Goal: Information Seeking & Learning: Learn about a topic

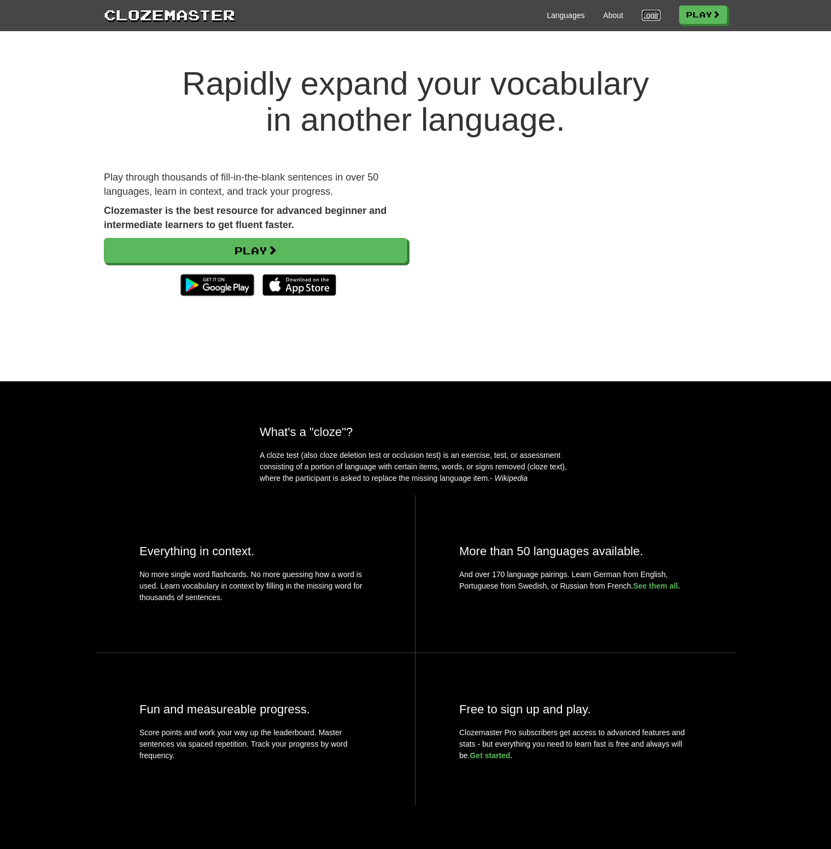
click at [645, 14] on link "Login" at bounding box center [651, 15] width 19 height 11
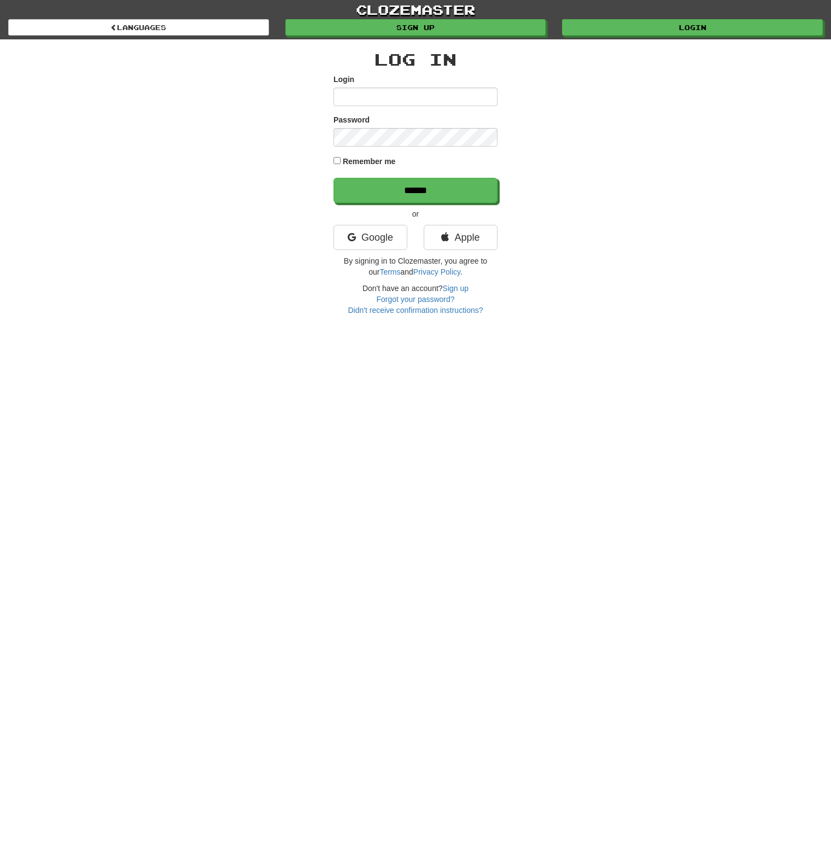
click at [404, 98] on input "Login" at bounding box center [416, 97] width 164 height 19
type input "**********"
click at [381, 244] on link "Google" at bounding box center [371, 237] width 74 height 25
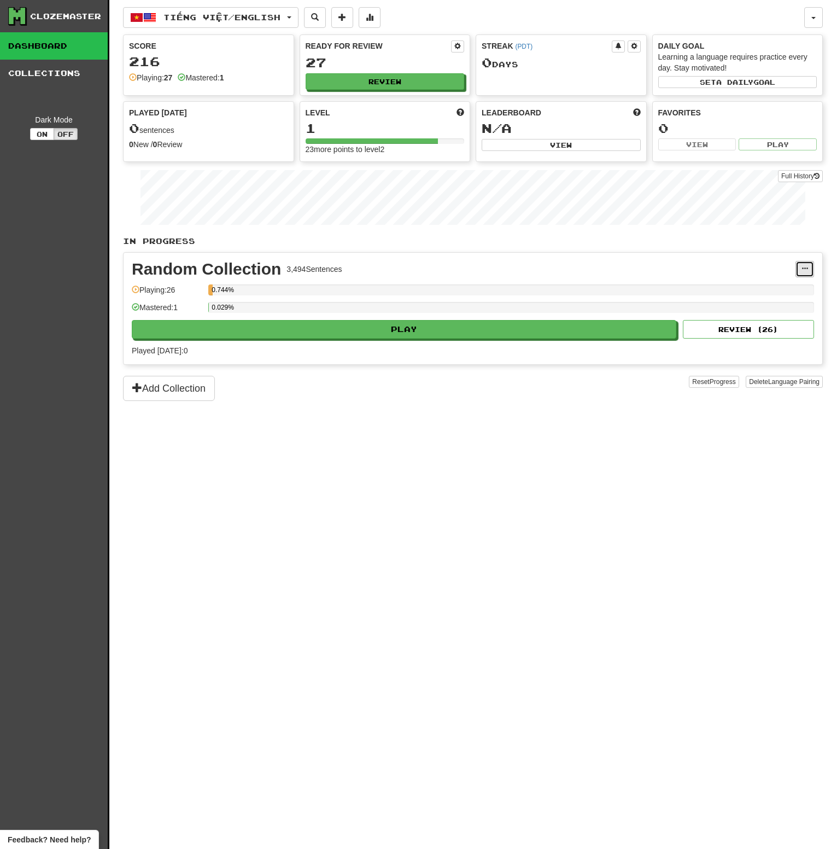
click at [800, 269] on button at bounding box center [805, 269] width 19 height 16
click at [450, 246] on div "In Progress Random Collection 3,494 Sentences Manage Sentences Unpin from Dashb…" at bounding box center [473, 318] width 700 height 165
click at [398, 79] on button "Review" at bounding box center [385, 82] width 159 height 16
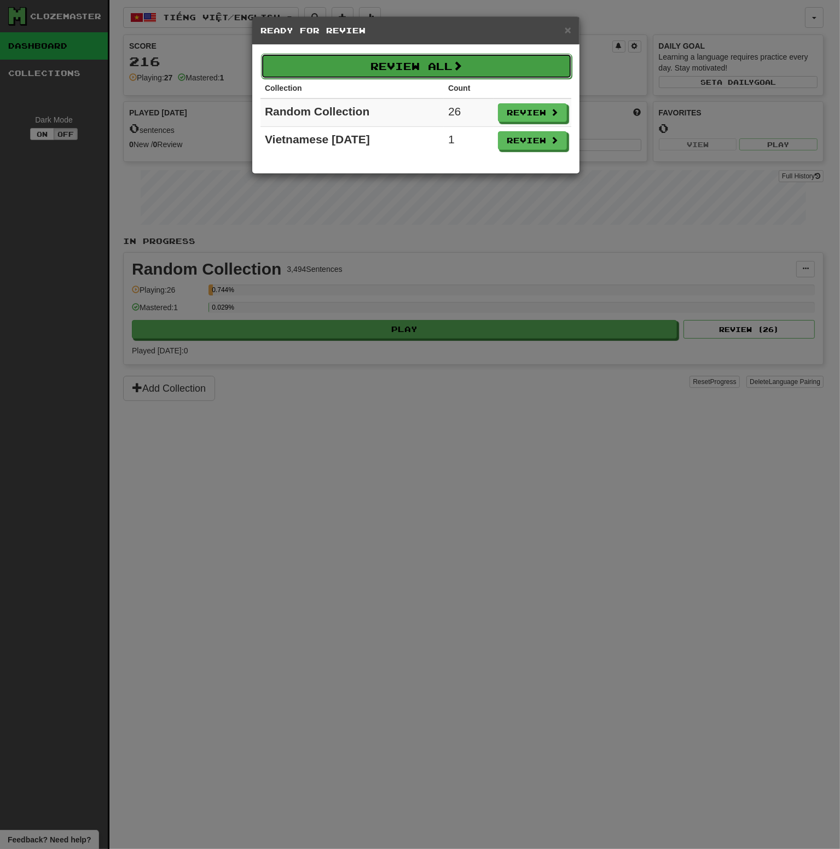
click at [518, 68] on button "Review All" at bounding box center [416, 66] width 311 height 25
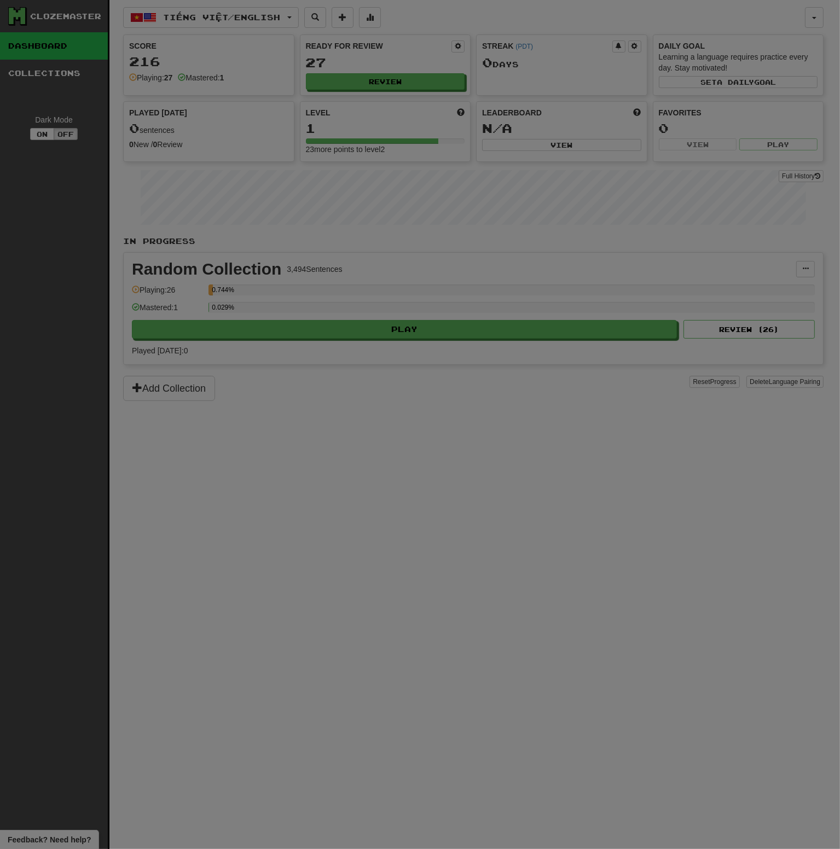
select select "**"
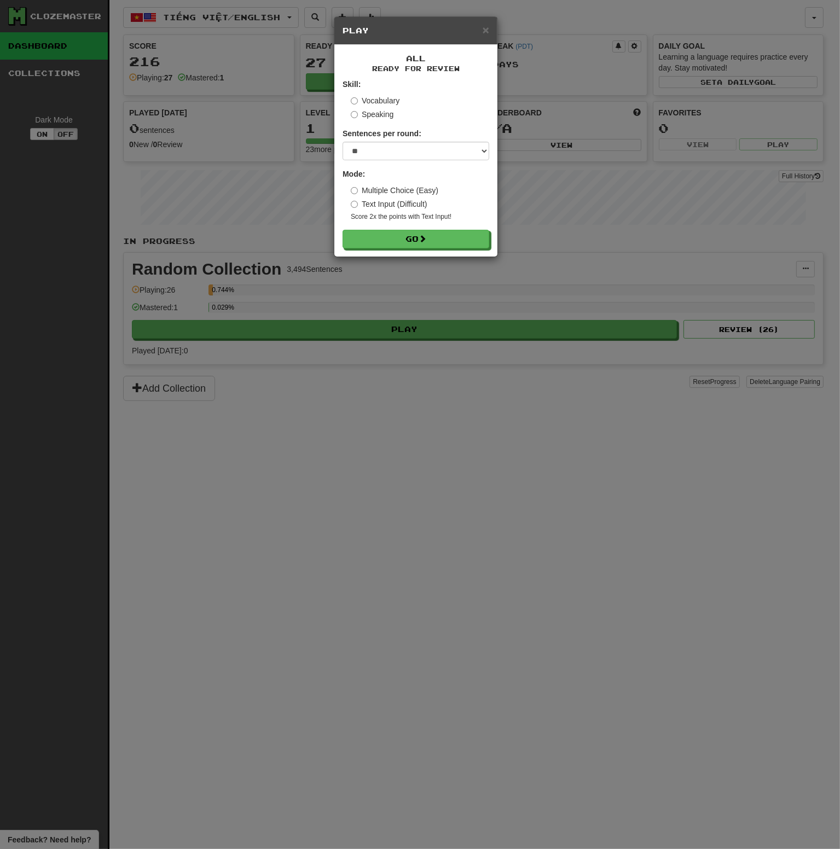
click at [382, 98] on label "Vocabulary" at bounding box center [375, 100] width 49 height 11
click at [444, 239] on button "Go" at bounding box center [416, 239] width 147 height 19
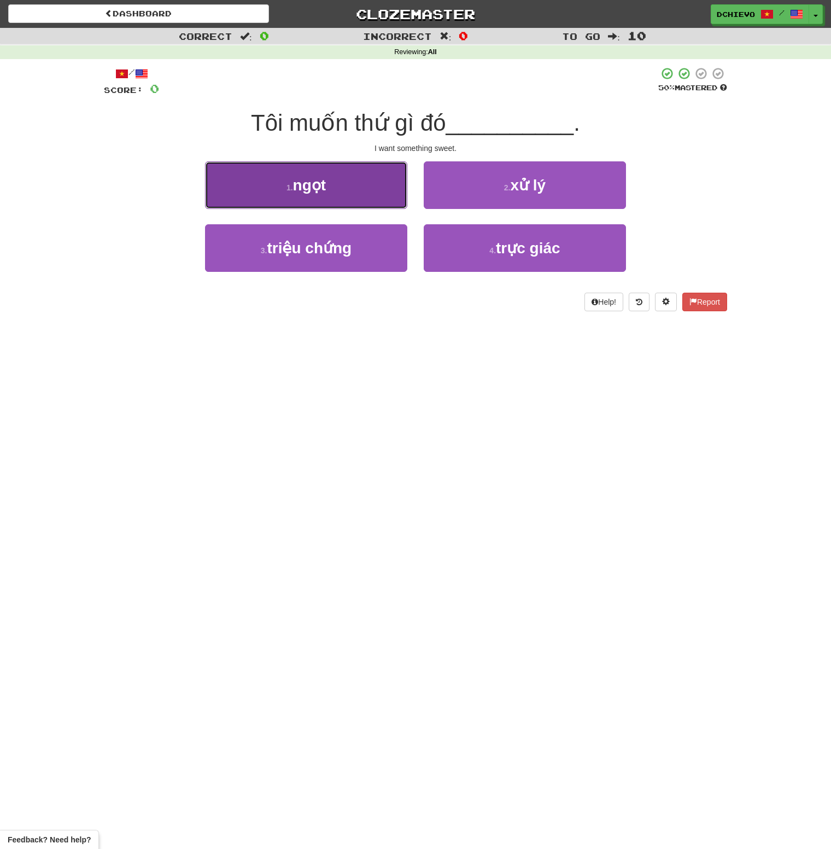
click at [322, 190] on span "ngọt" at bounding box center [309, 185] width 33 height 17
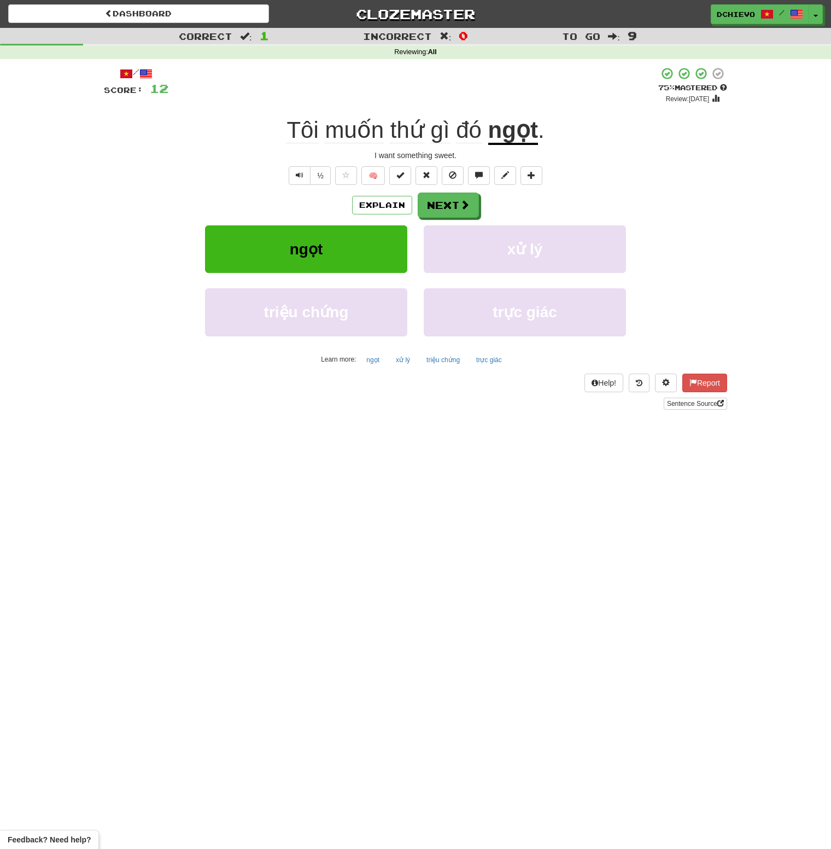
click at [529, 137] on u "ngọt" at bounding box center [513, 131] width 50 height 28
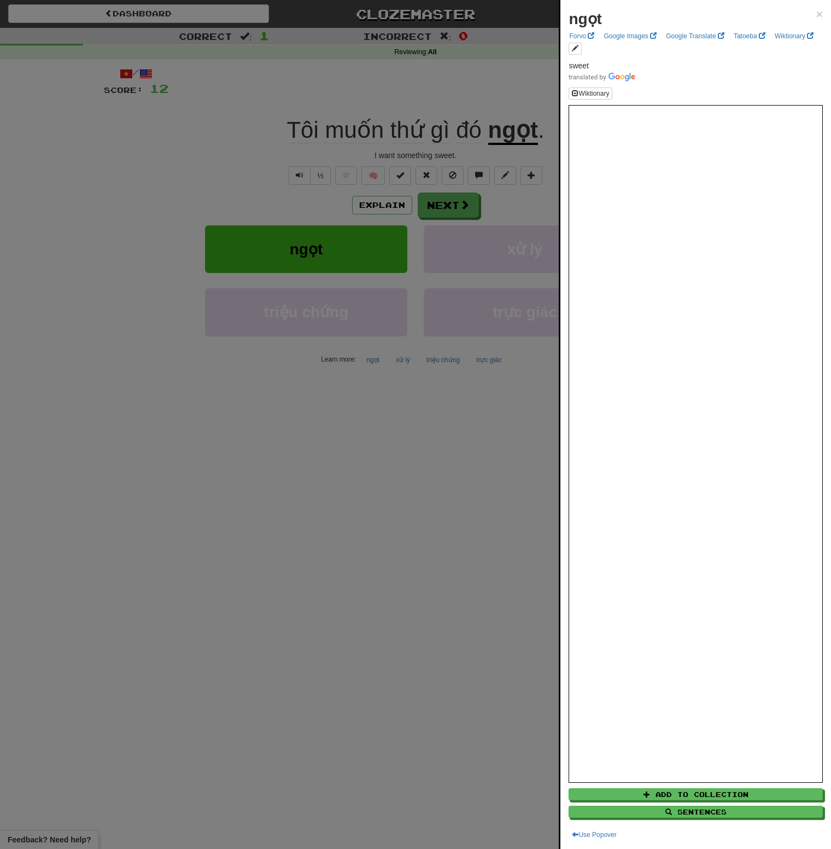
click at [167, 302] on div at bounding box center [415, 424] width 831 height 849
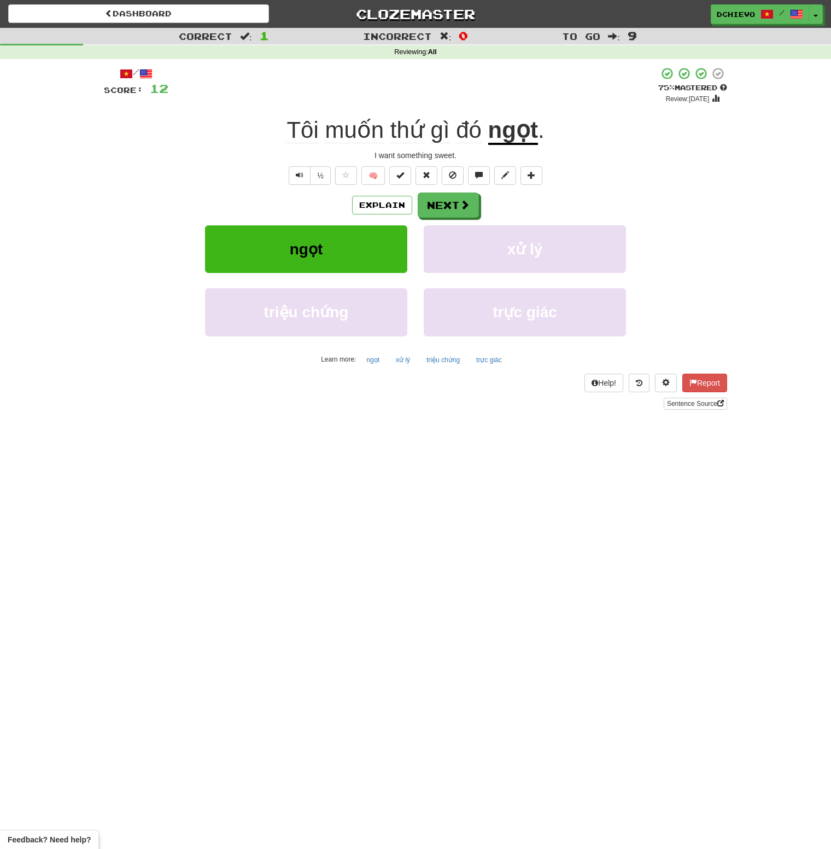
click at [398, 134] on span "thứ" at bounding box center [408, 130] width 34 height 26
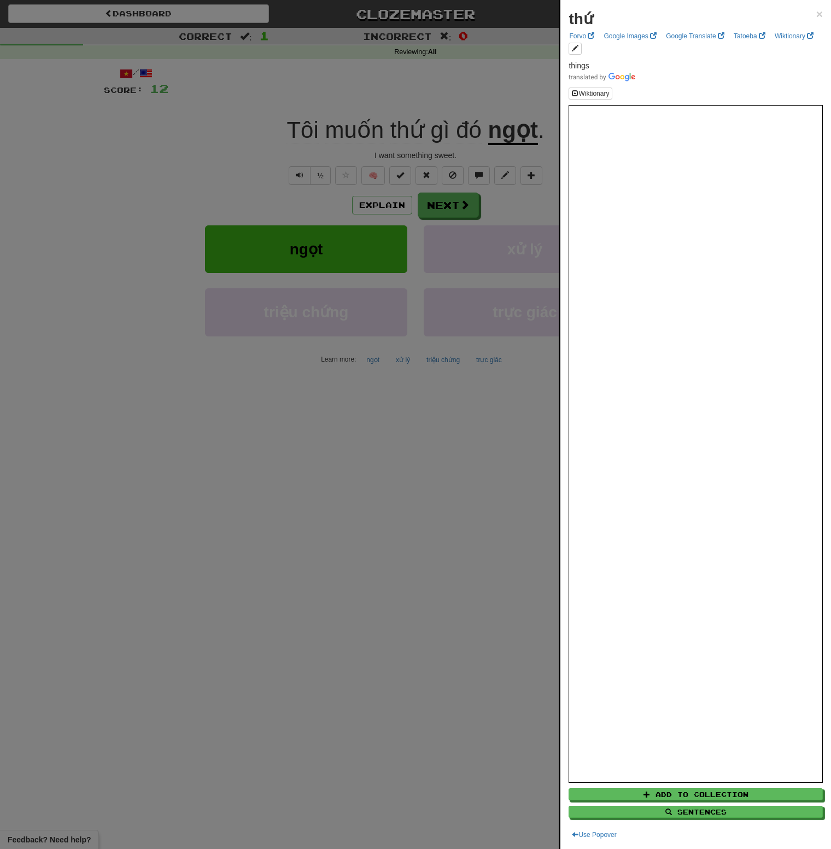
click at [92, 399] on div at bounding box center [415, 424] width 831 height 849
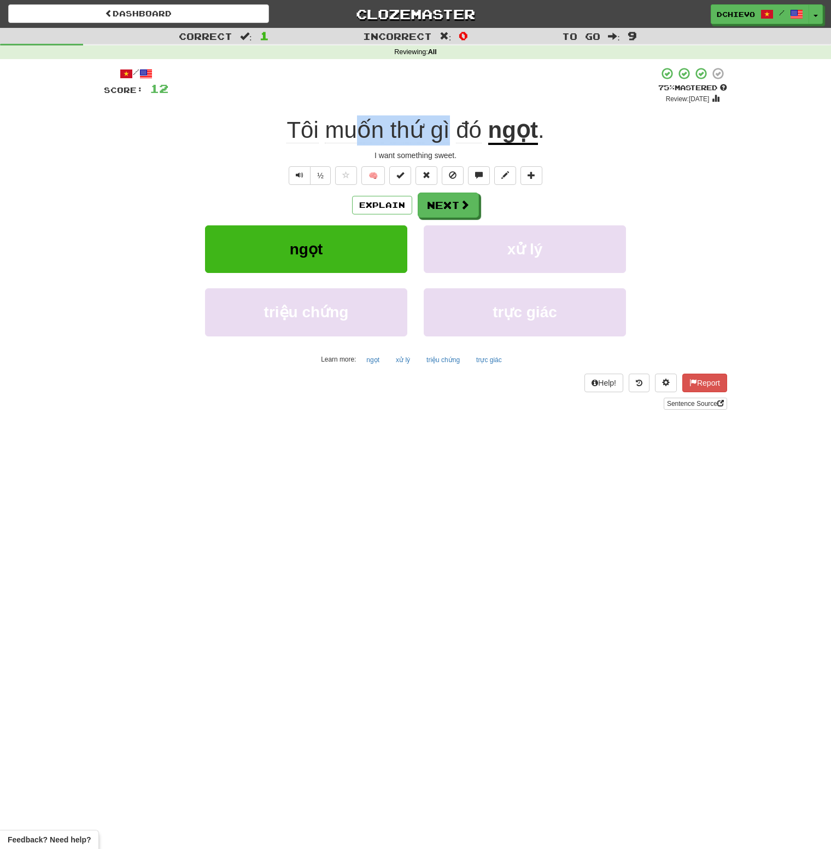
drag, startPoint x: 450, startPoint y: 137, endPoint x: 352, endPoint y: 139, distance: 97.9
click at [352, 139] on span "Tôi muốn thứ gì đó" at bounding box center [387, 130] width 201 height 26
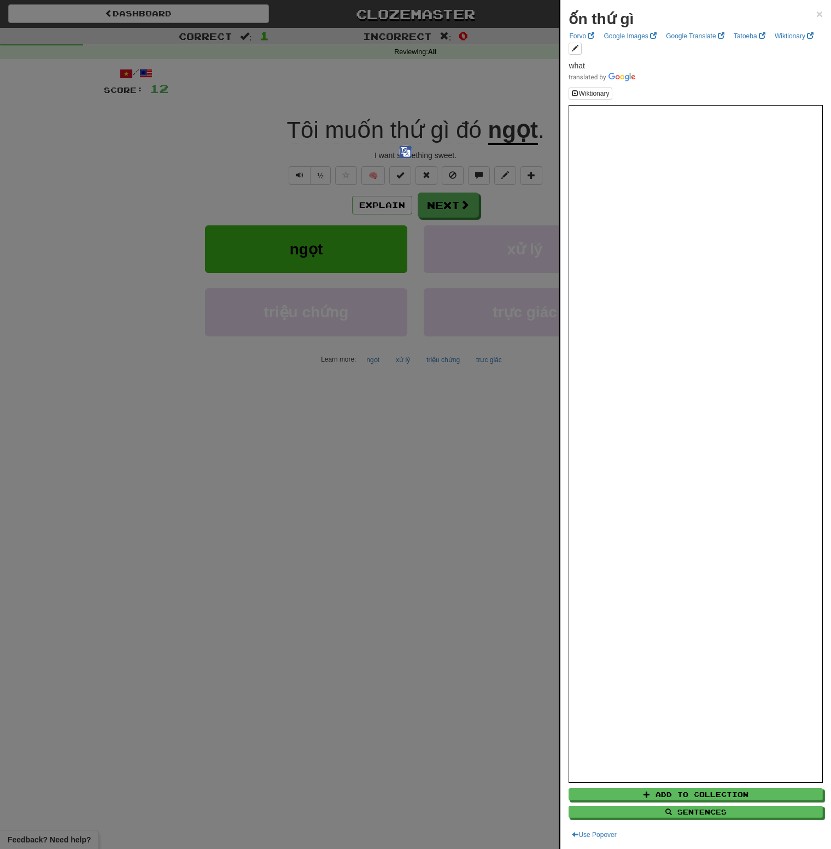
click at [131, 214] on div at bounding box center [415, 424] width 831 height 849
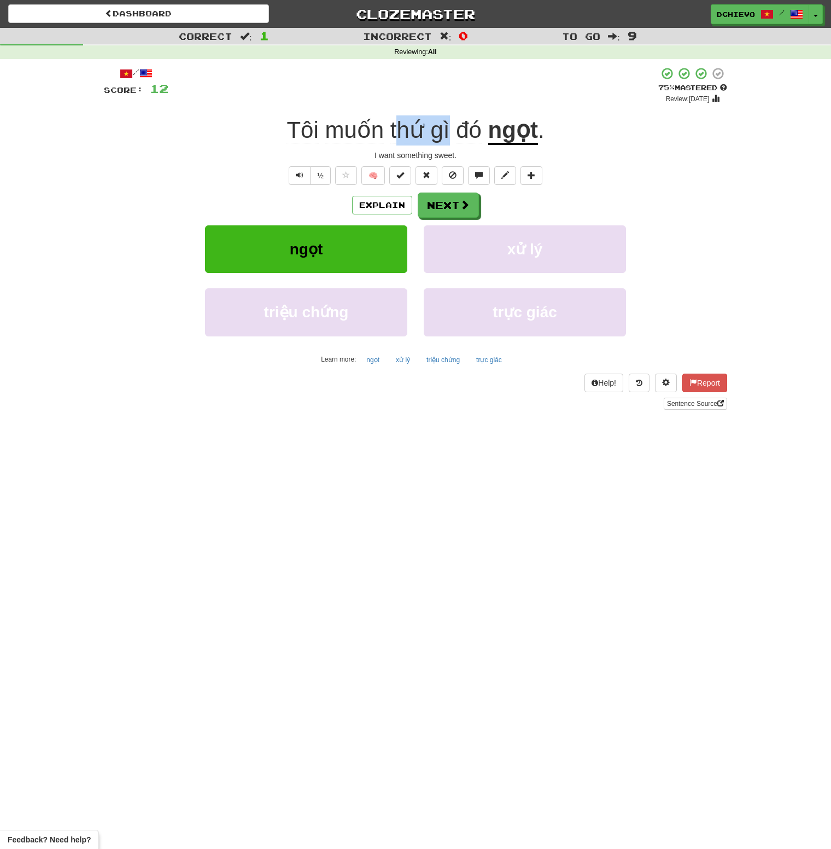
drag, startPoint x: 451, startPoint y: 138, endPoint x: 402, endPoint y: 134, distance: 48.8
click at [402, 134] on span "Tôi muốn thứ gì đó" at bounding box center [387, 130] width 201 height 26
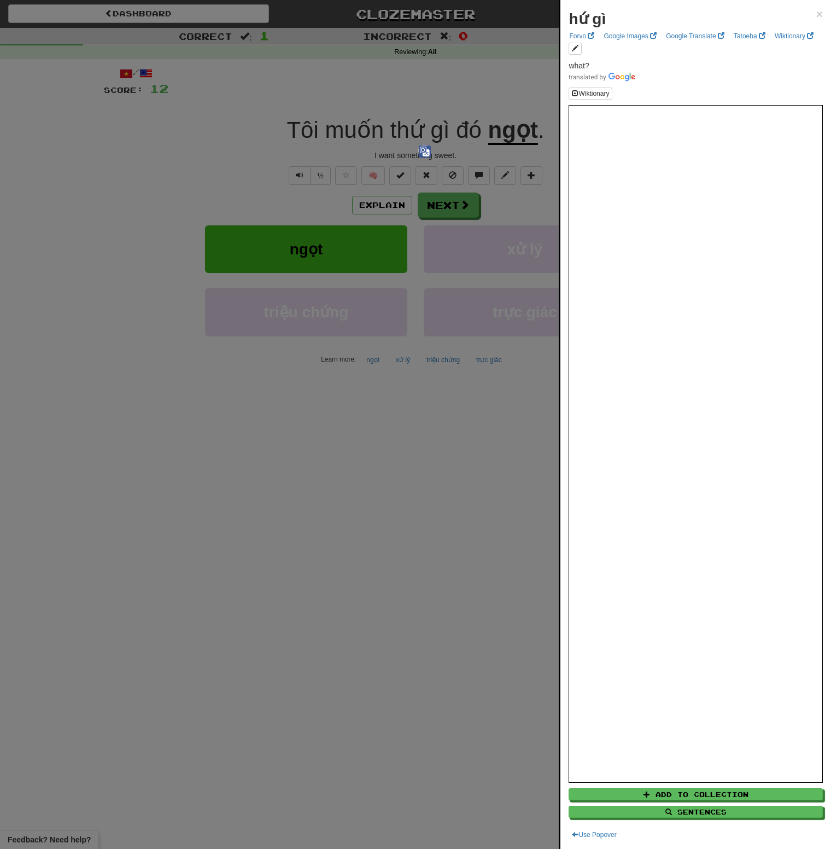
click at [475, 89] on div at bounding box center [415, 424] width 831 height 849
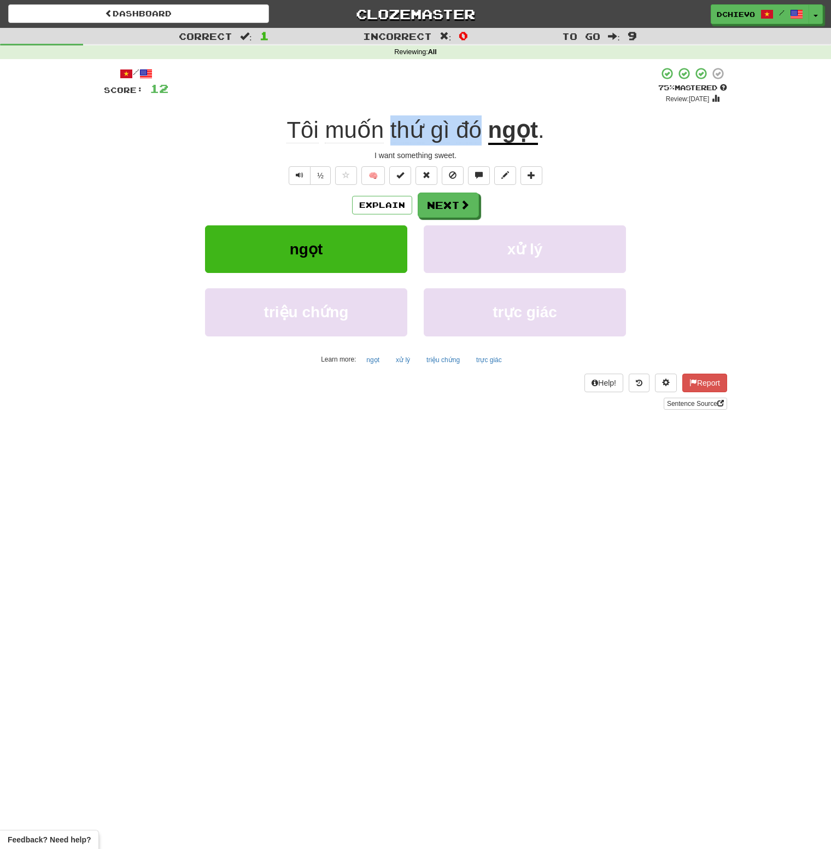
drag, startPoint x: 481, startPoint y: 138, endPoint x: 392, endPoint y: 133, distance: 89.8
click at [392, 133] on span "Tôi muốn thứ gì đó" at bounding box center [387, 130] width 201 height 26
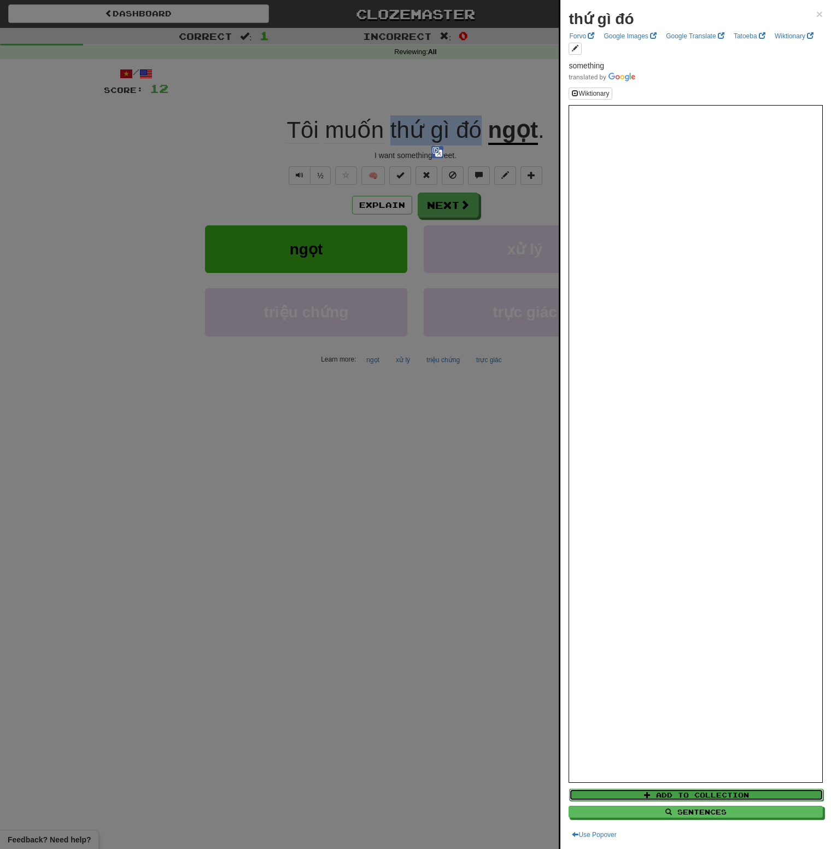
click at [690, 792] on button "Add to Collection" at bounding box center [696, 795] width 254 height 12
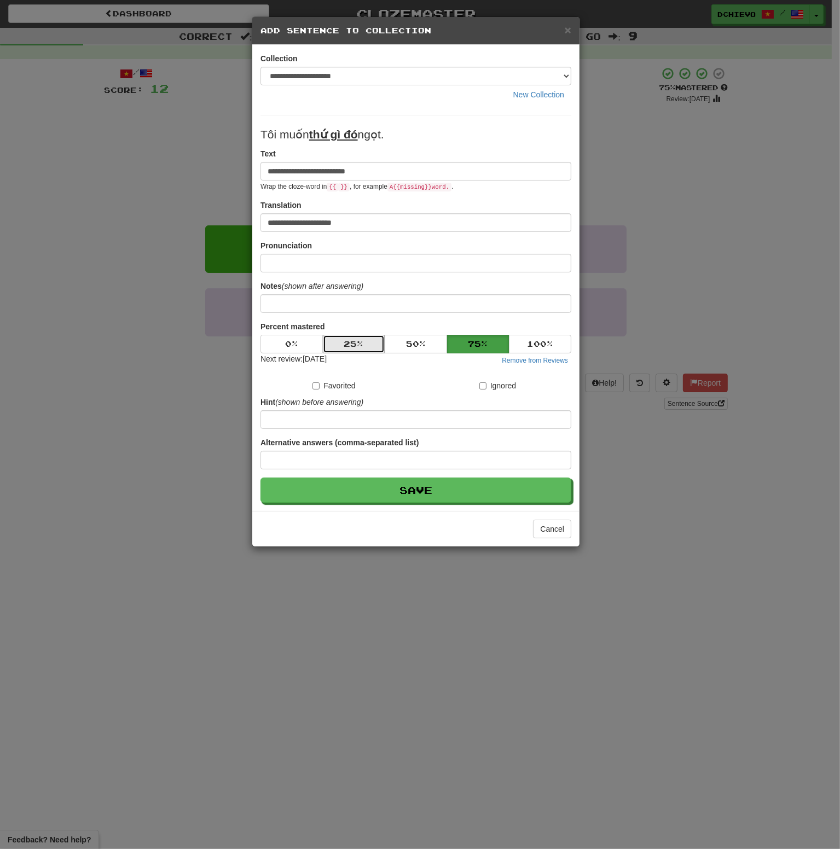
click at [368, 342] on button "25 %" at bounding box center [354, 344] width 62 height 19
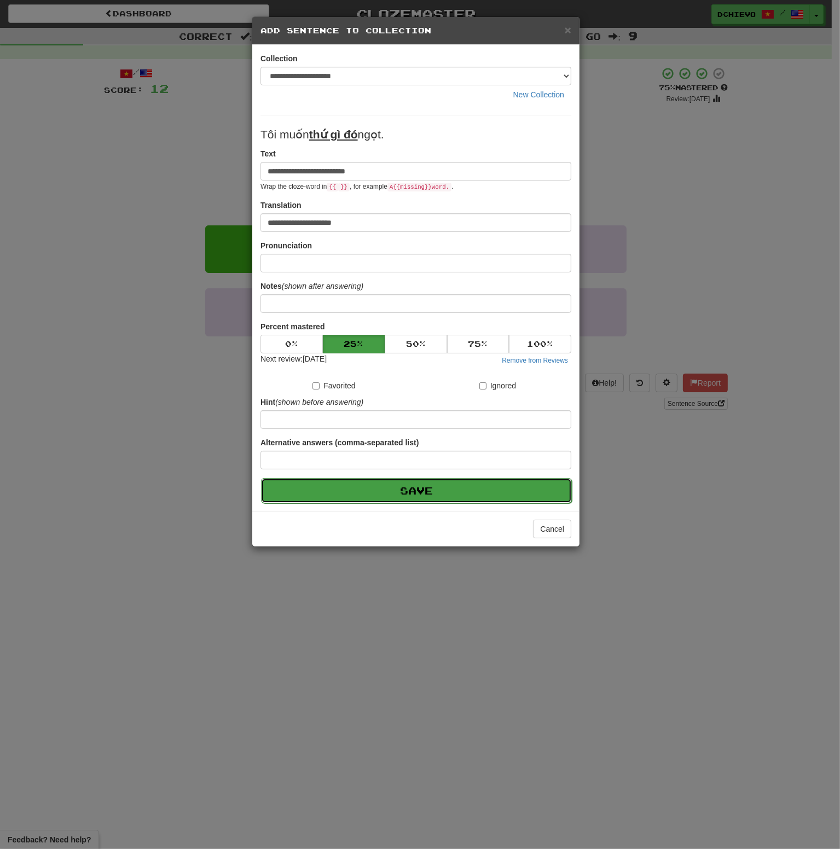
click at [420, 492] on button "Save" at bounding box center [416, 490] width 311 height 25
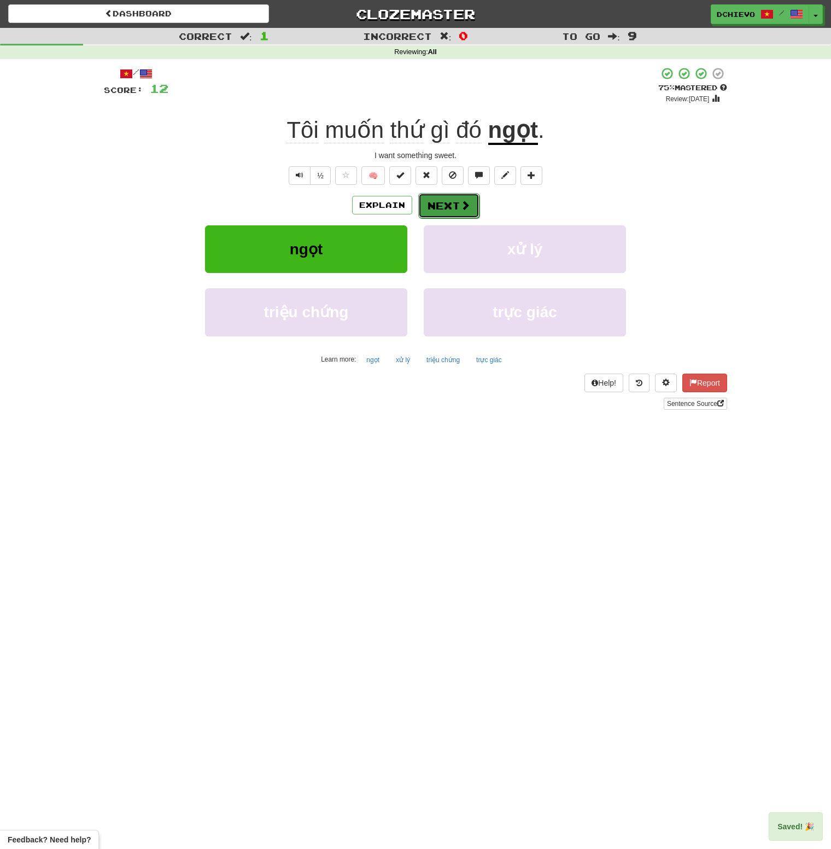
click at [457, 205] on button "Next" at bounding box center [448, 205] width 61 height 25
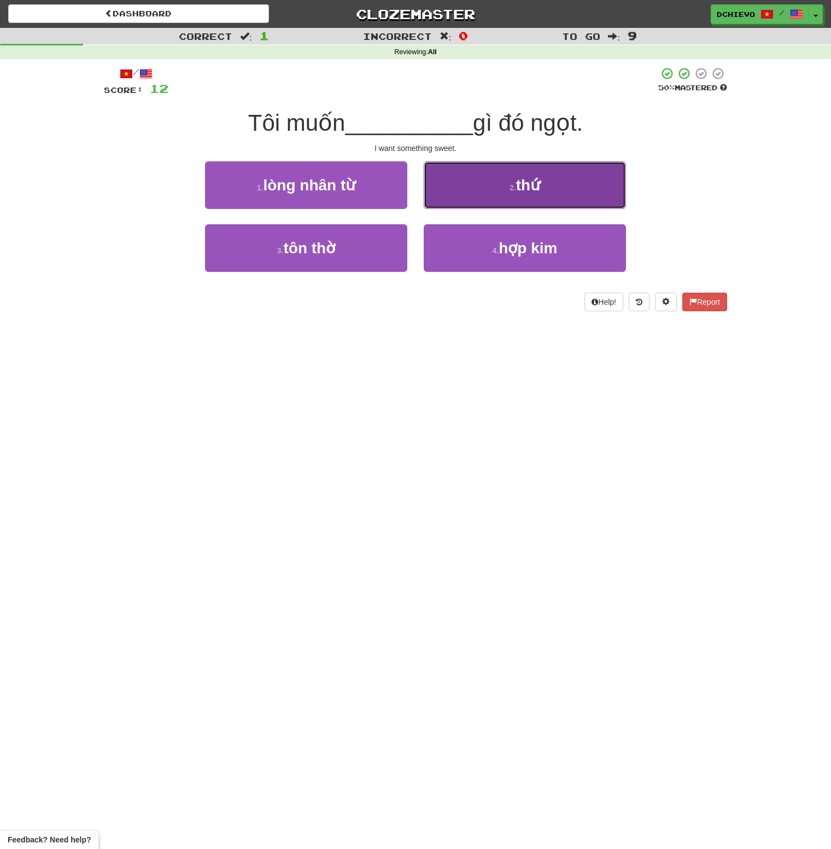
click at [535, 188] on span "thứ" at bounding box center [528, 185] width 24 height 17
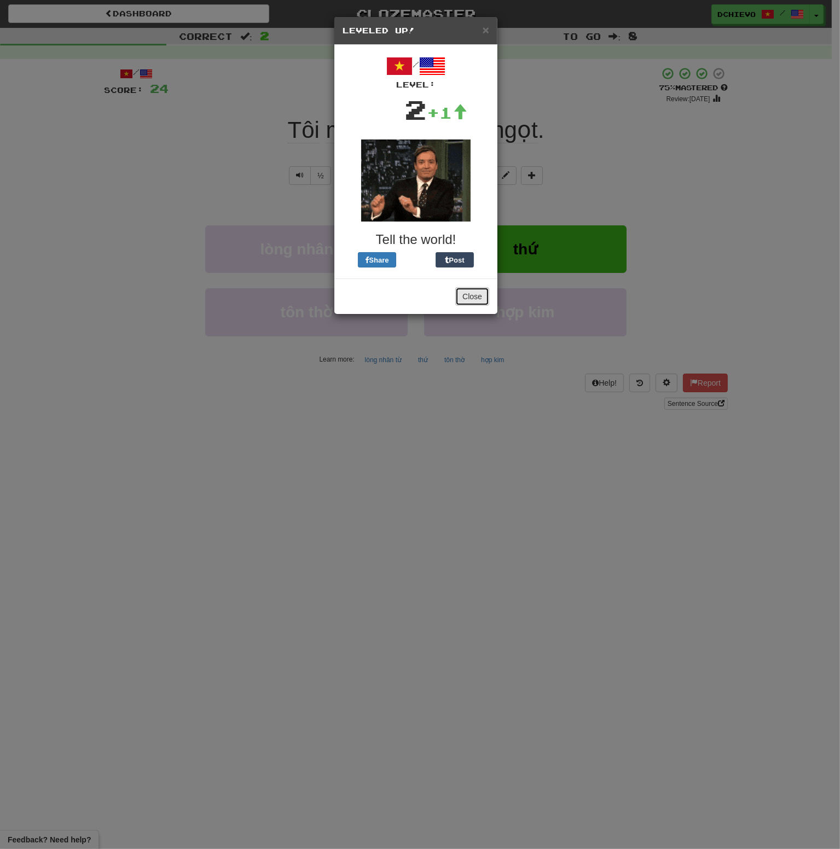
click at [466, 292] on button "Close" at bounding box center [472, 296] width 34 height 19
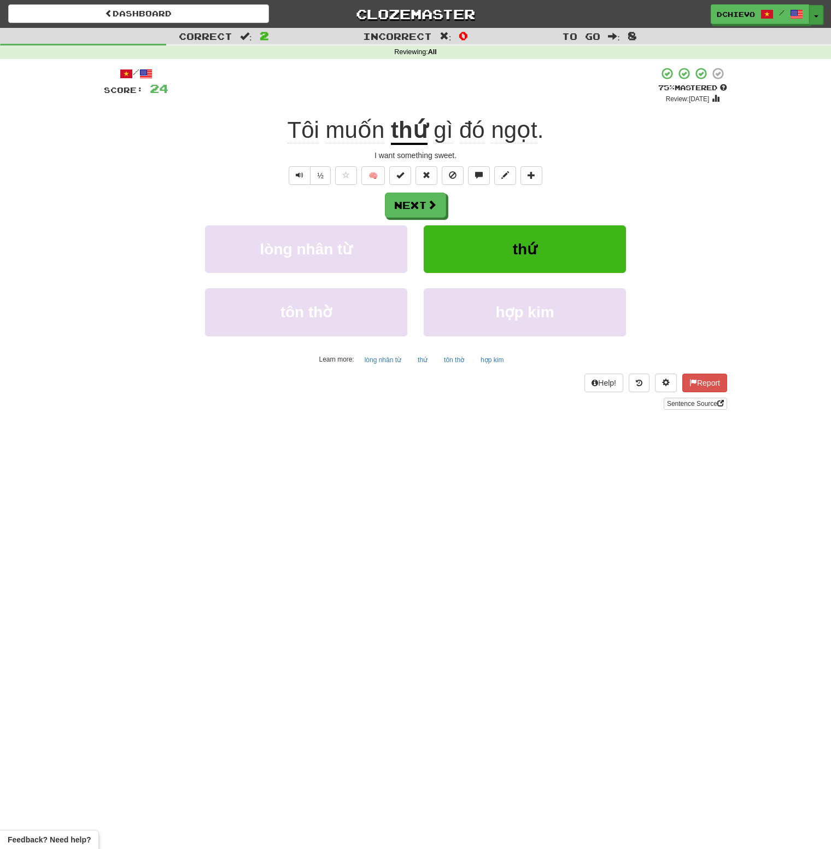
click at [816, 15] on span "button" at bounding box center [816, 16] width 4 height 2
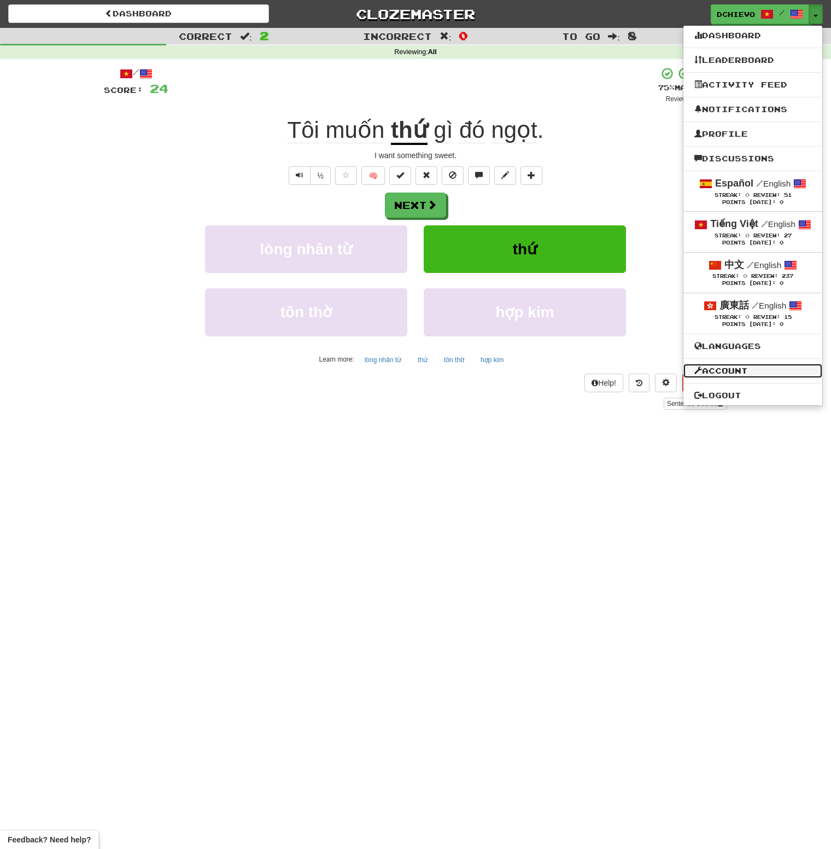
click at [732, 366] on link "Account" at bounding box center [753, 371] width 139 height 14
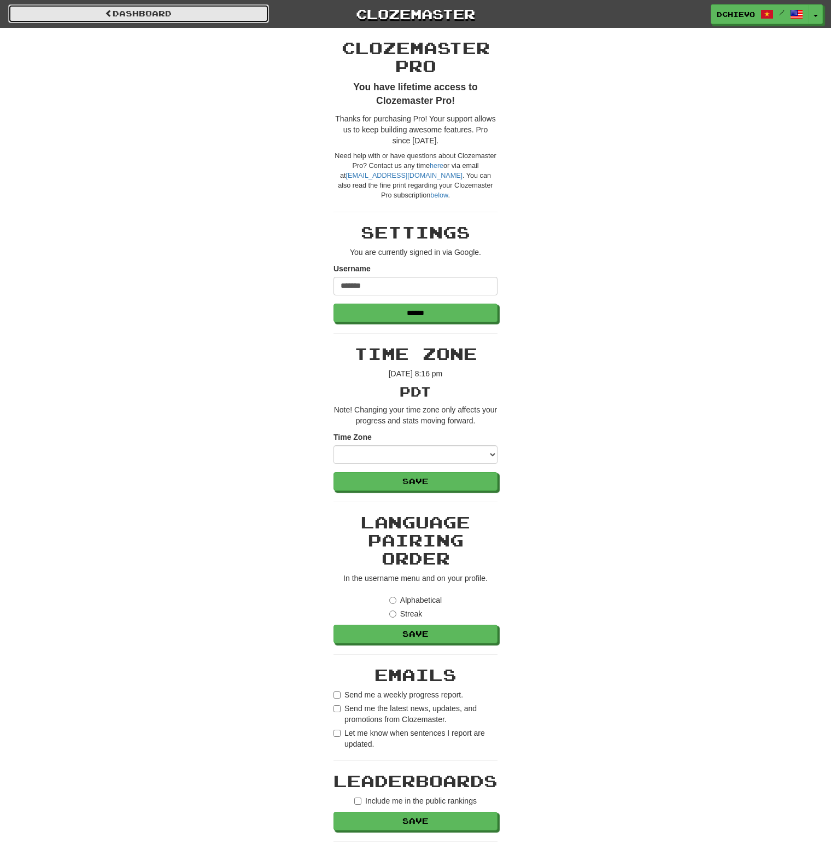
click at [92, 13] on link "Dashboard" at bounding box center [138, 13] width 261 height 19
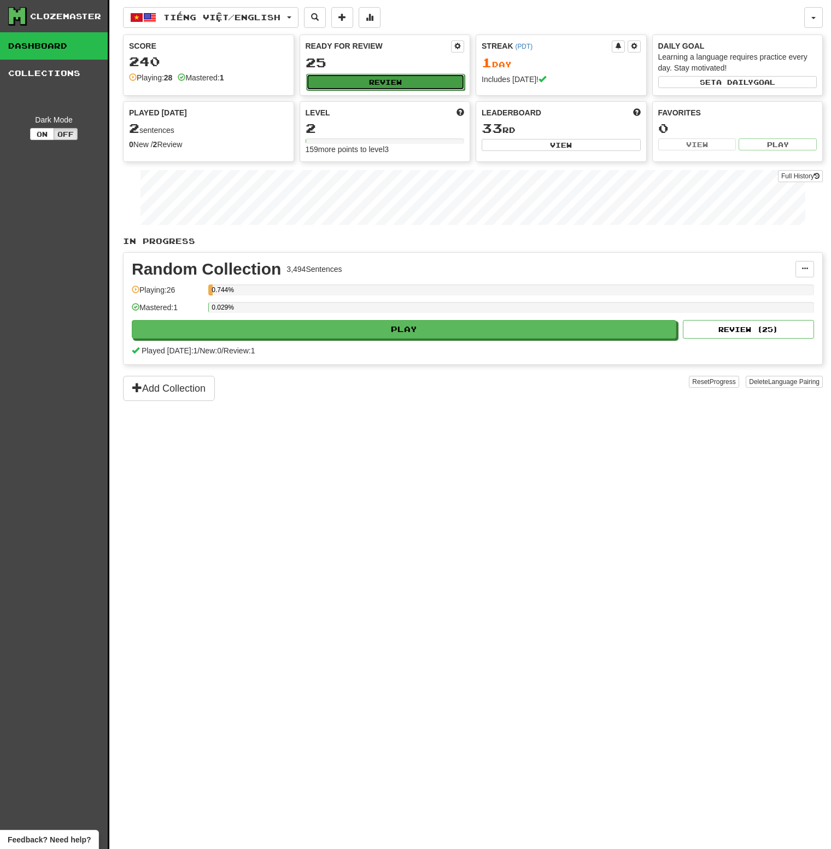
click at [385, 74] on button "Review" at bounding box center [385, 82] width 159 height 16
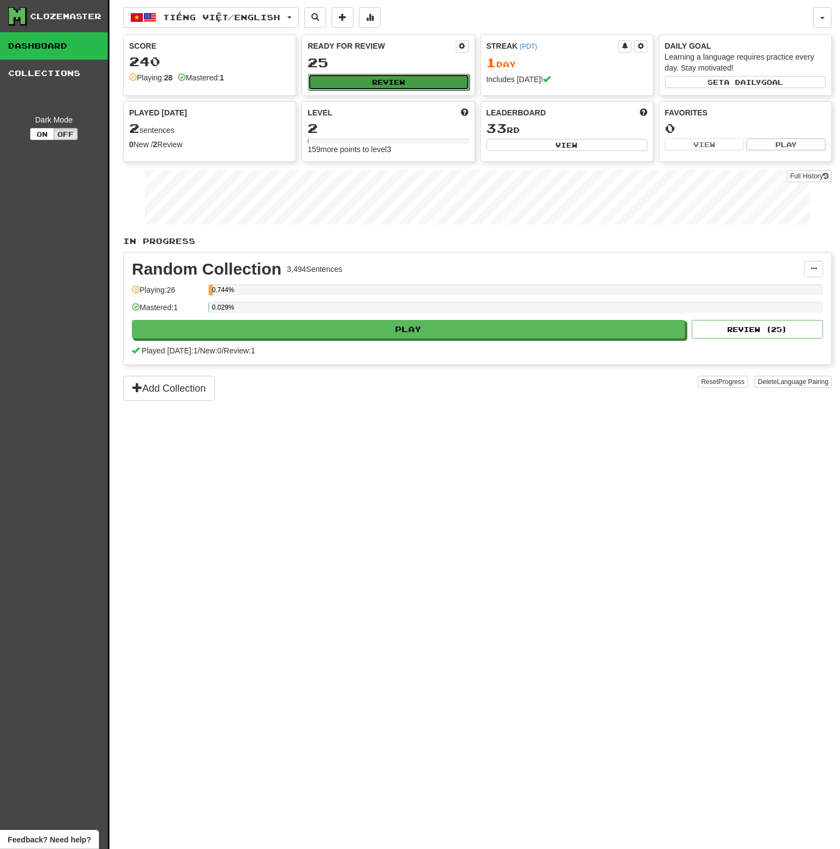
select select "**"
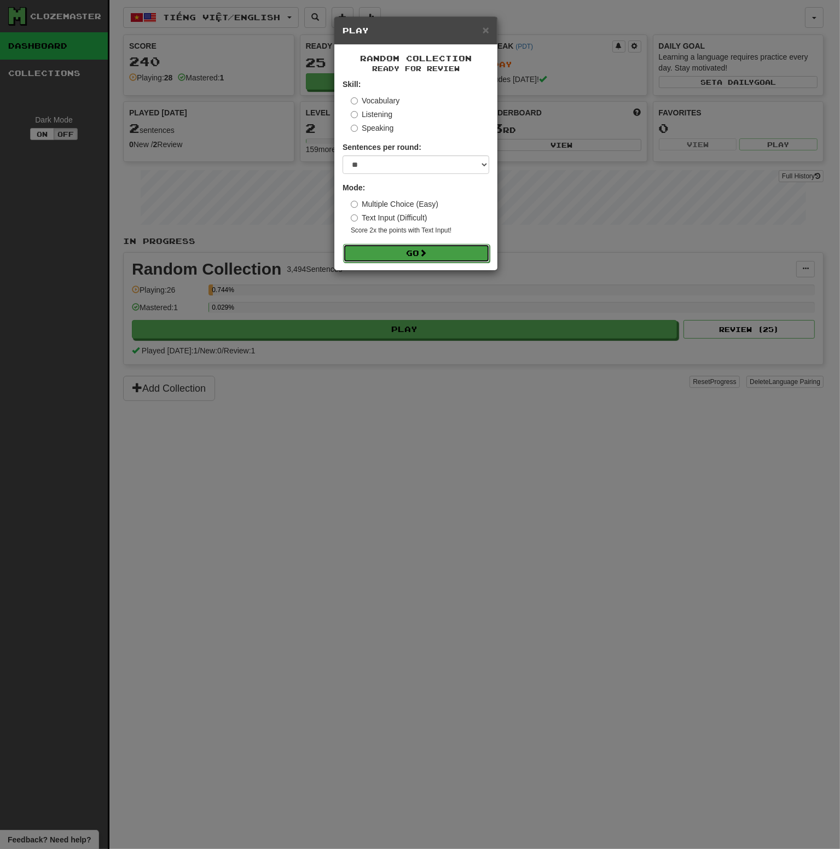
click at [425, 249] on span at bounding box center [423, 253] width 8 height 8
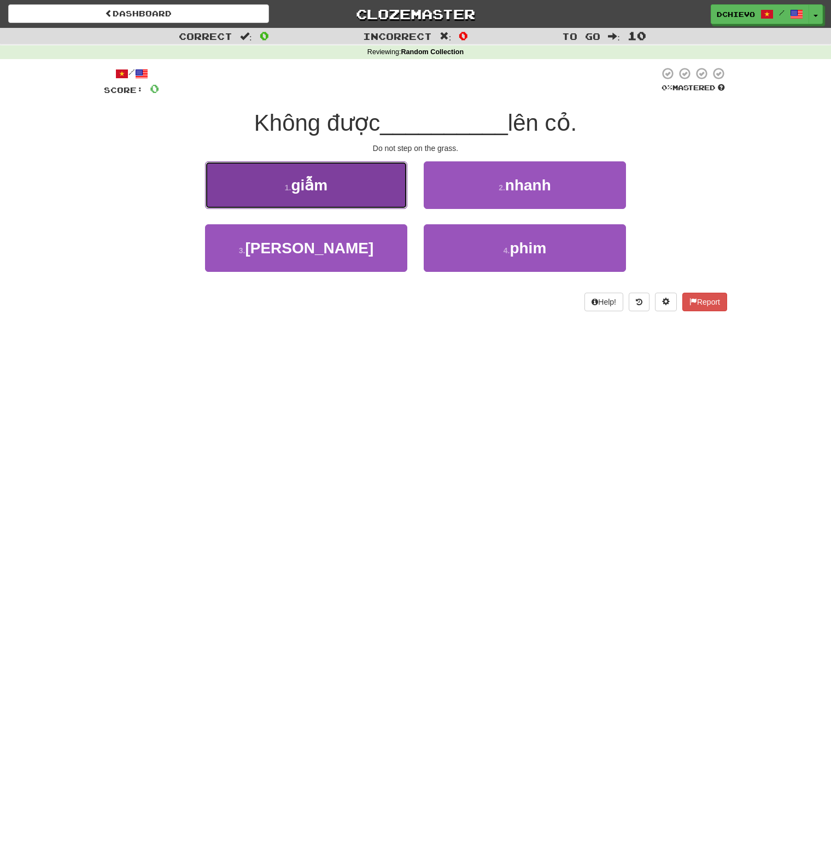
click at [343, 184] on button "1 . giẫm" at bounding box center [306, 185] width 202 height 48
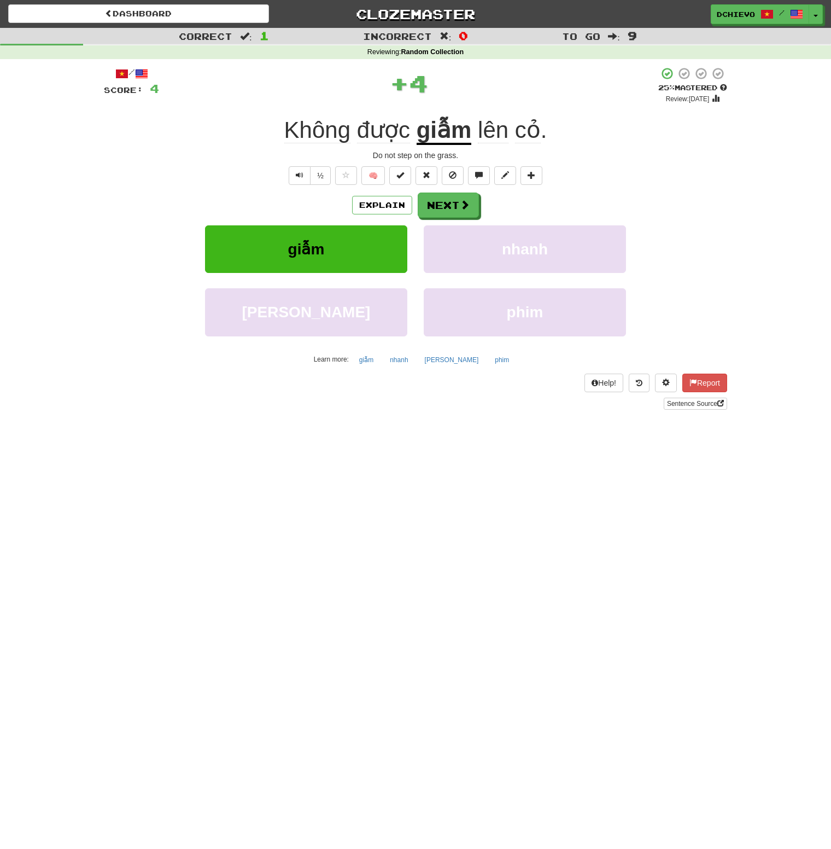
click at [453, 134] on u "giẫm" at bounding box center [444, 131] width 55 height 28
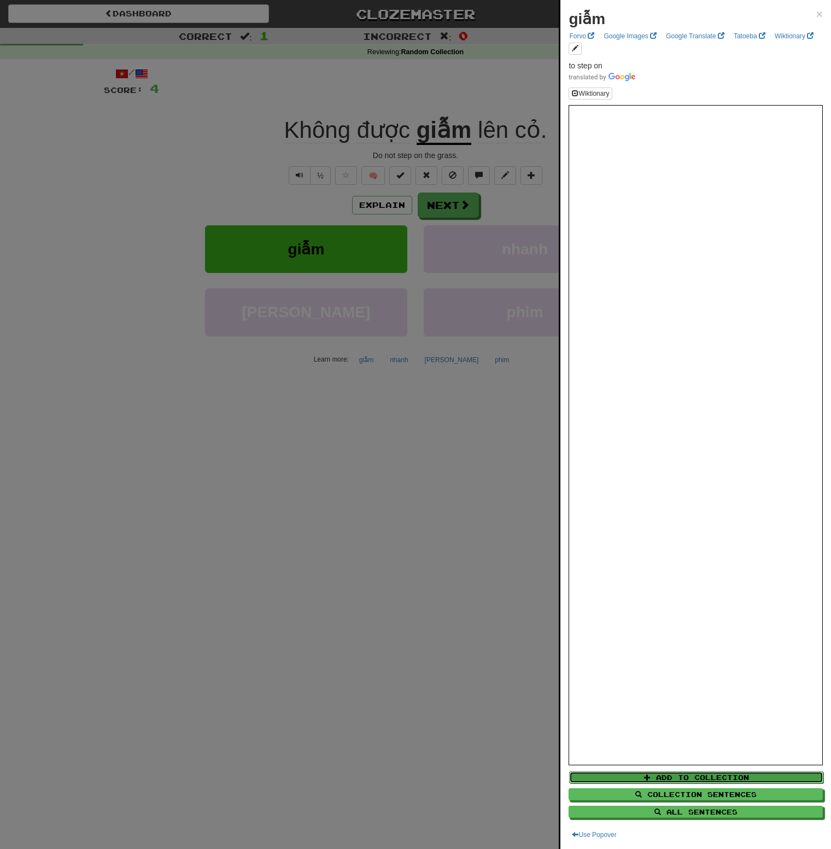
click at [681, 776] on button "Add to Collection" at bounding box center [696, 777] width 254 height 12
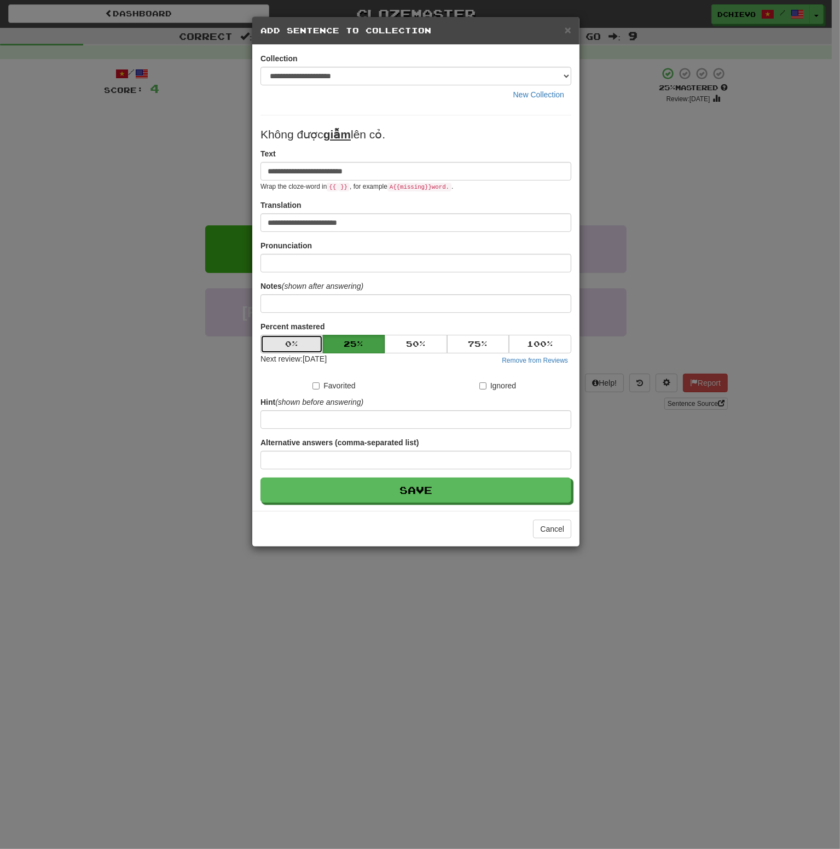
click at [306, 342] on button "0 %" at bounding box center [291, 344] width 62 height 19
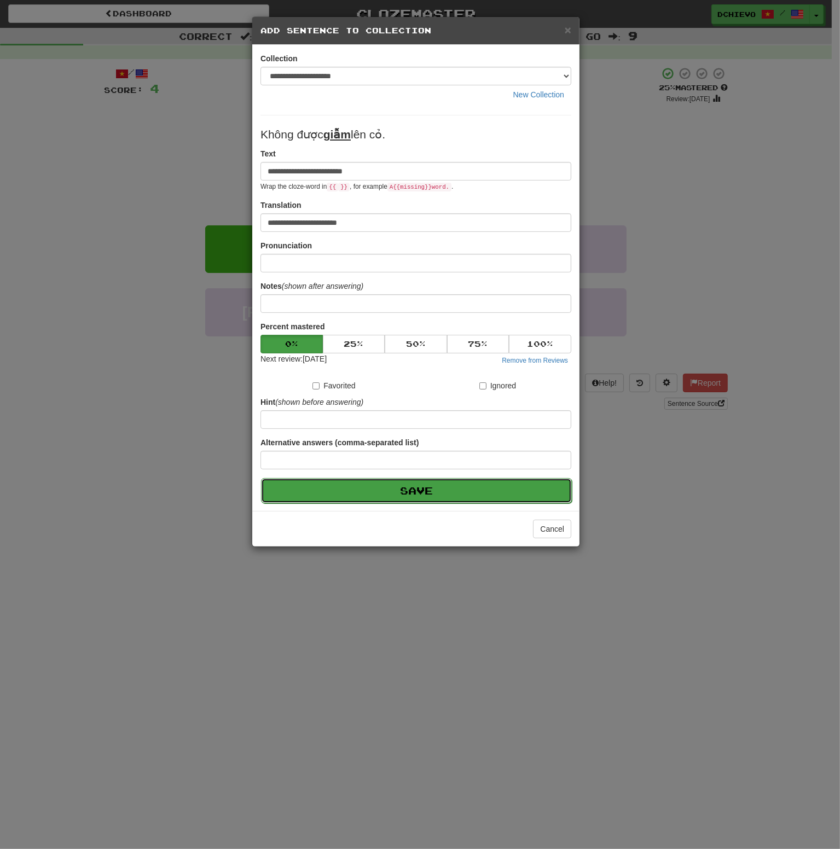
click at [421, 492] on button "Save" at bounding box center [416, 490] width 311 height 25
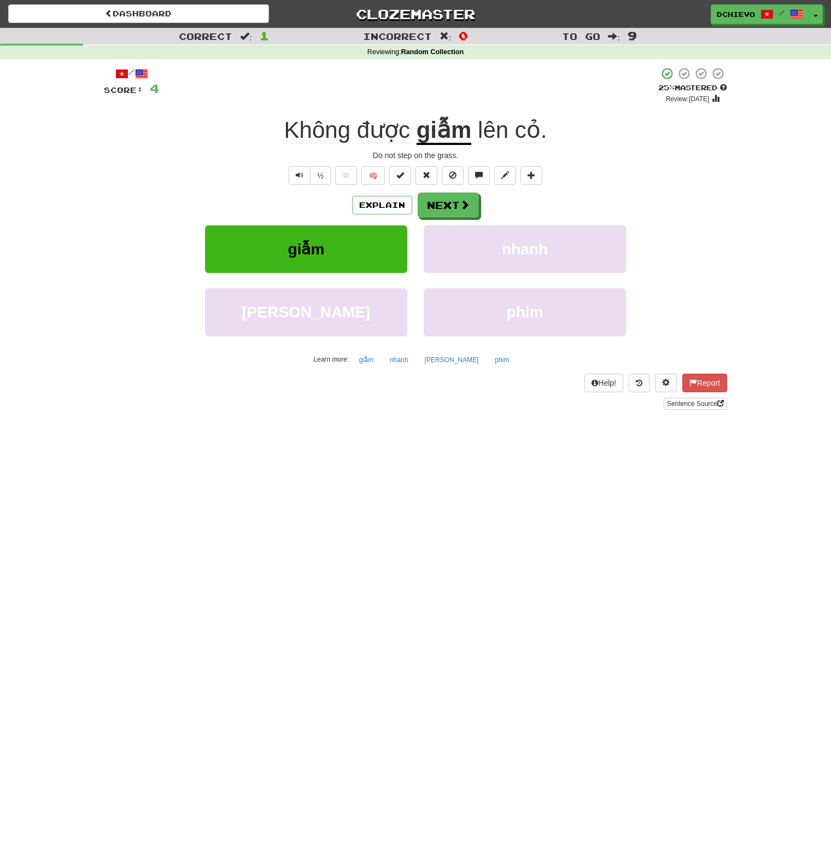
click at [453, 129] on u "giẫm" at bounding box center [444, 131] width 55 height 28
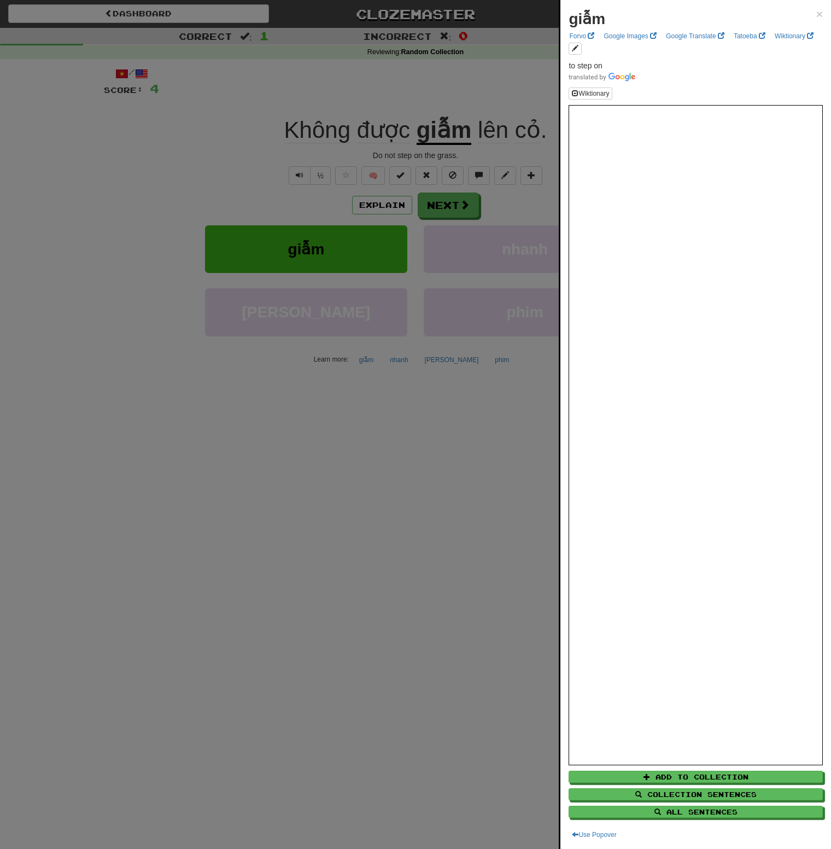
click at [416, 457] on div at bounding box center [415, 424] width 831 height 849
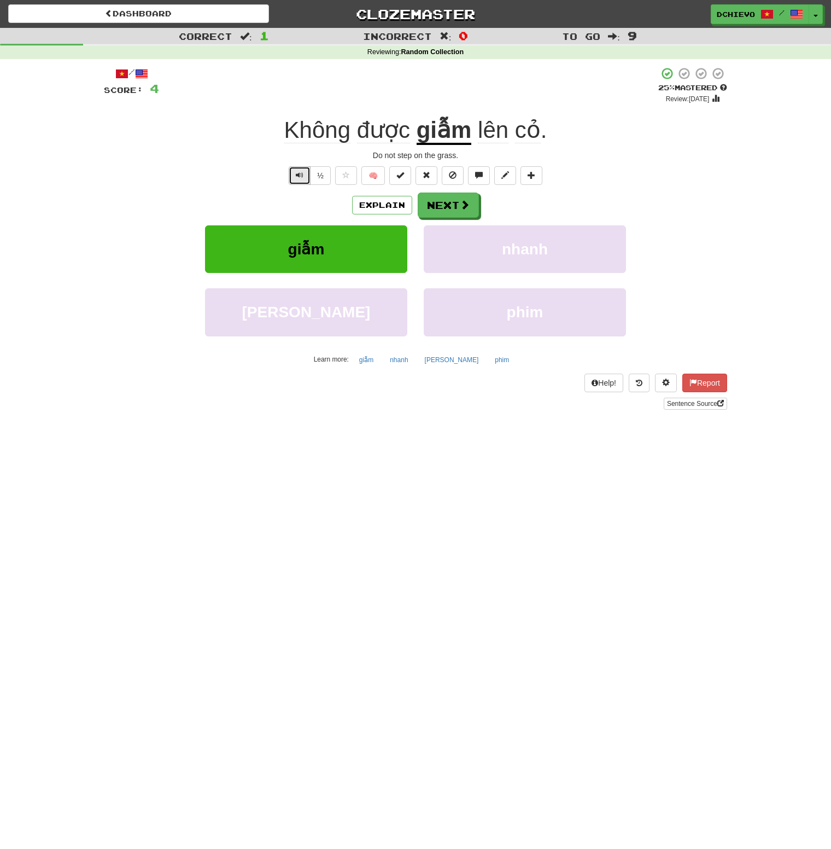
click at [305, 172] on button "Text-to-speech controls" at bounding box center [300, 175] width 22 height 19
